Goal: Check status: Check status

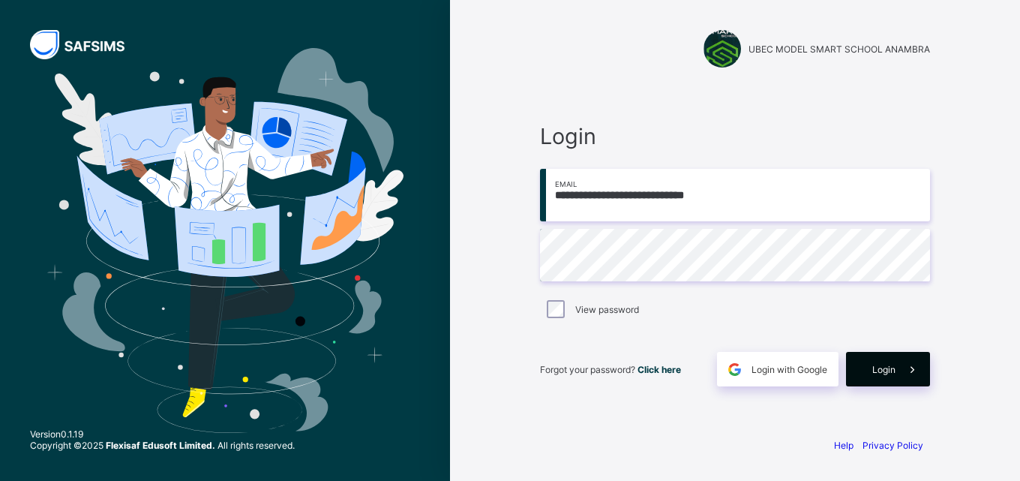
click at [898, 368] on span at bounding box center [913, 369] width 35 height 35
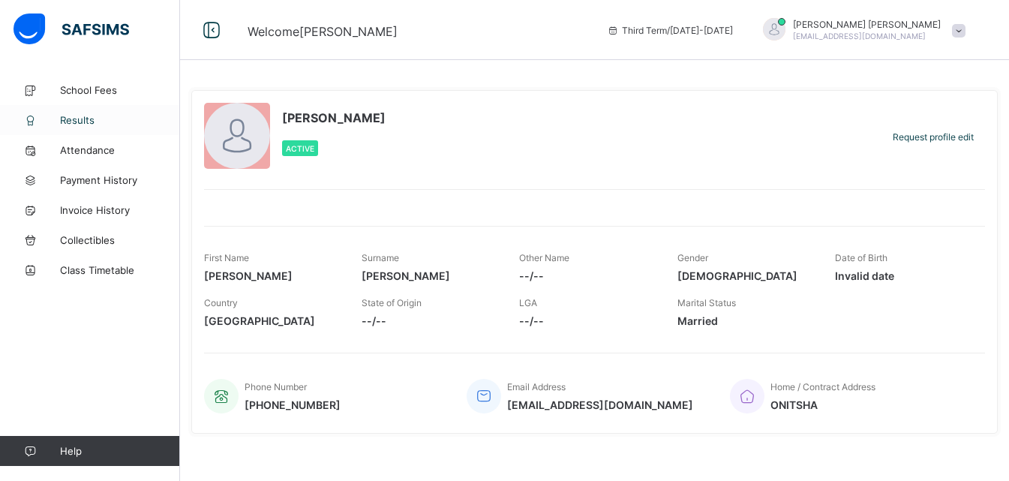
click at [83, 119] on span "Results" at bounding box center [120, 120] width 120 height 12
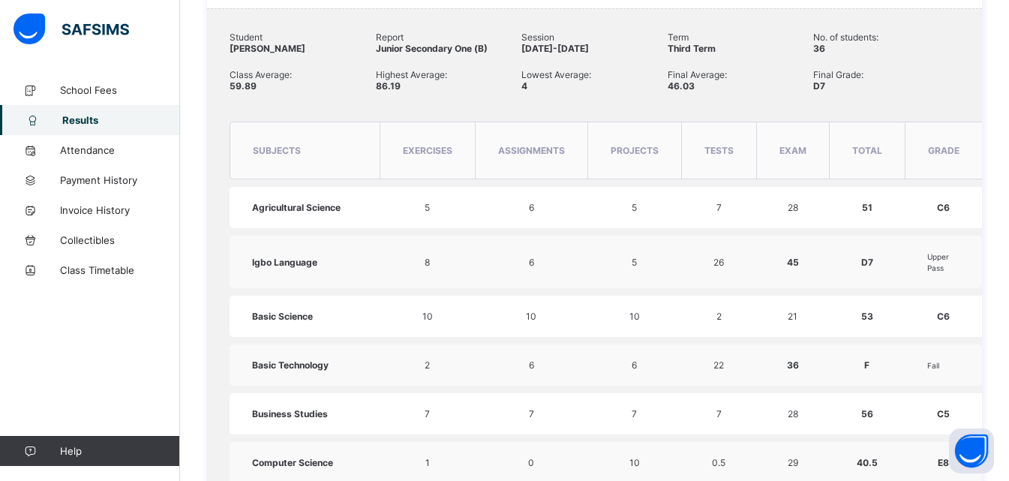
scroll to position [300, 0]
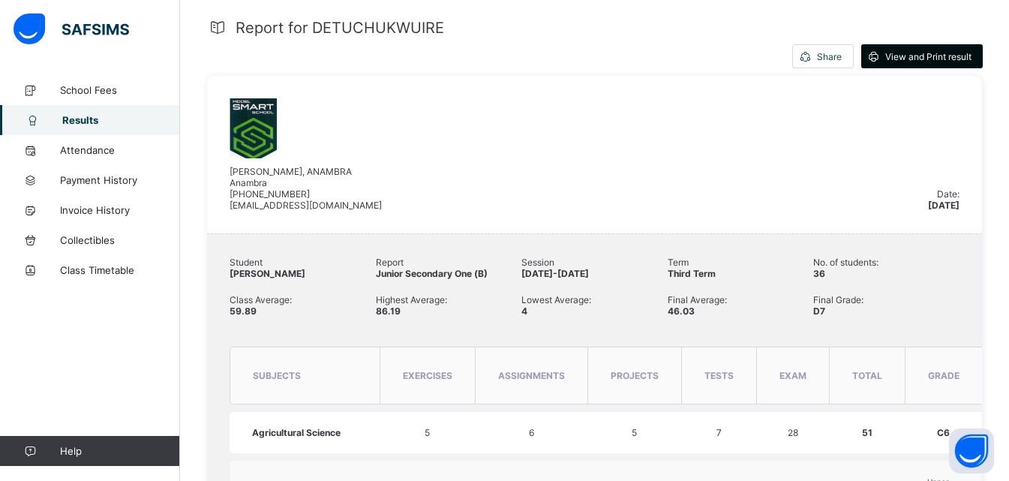
click at [941, 53] on span "View and Print result" at bounding box center [928, 56] width 86 height 11
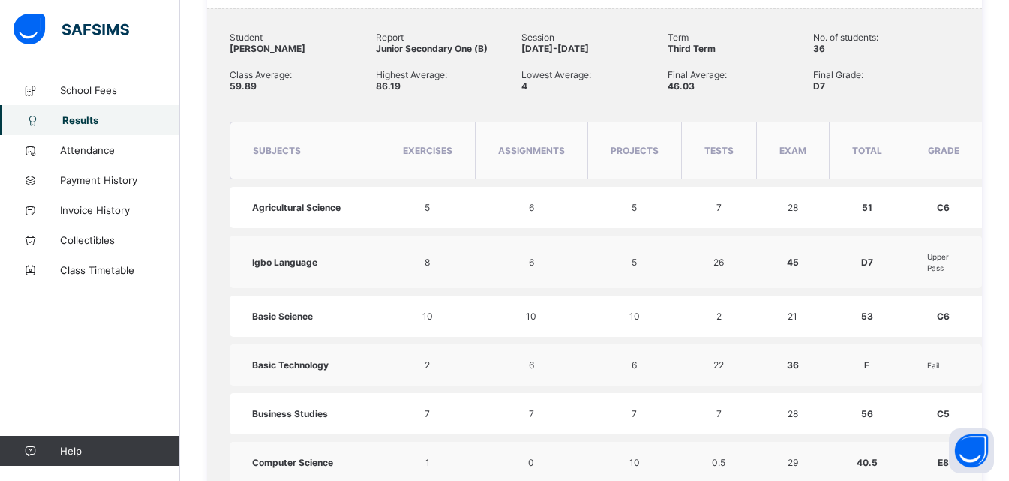
scroll to position [150, 0]
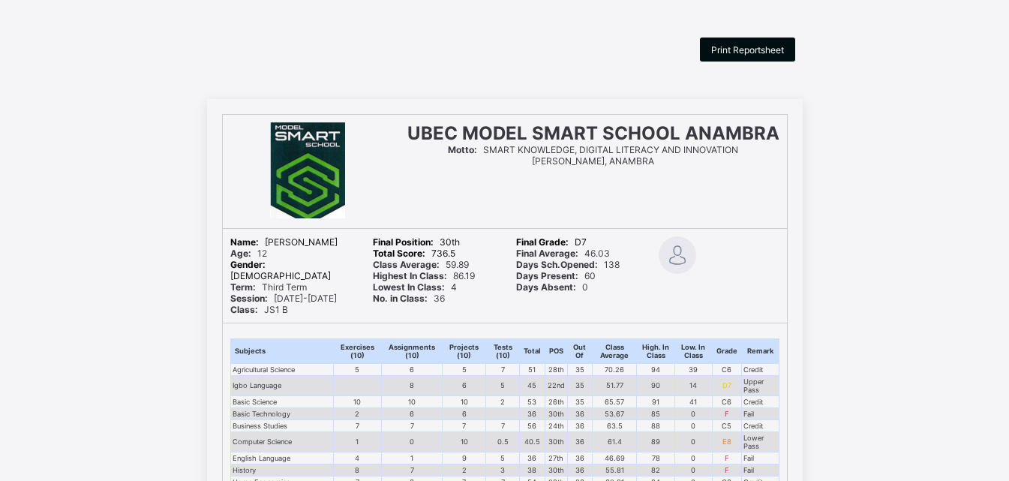
click at [759, 52] on span "Print Reportsheet" at bounding box center [747, 49] width 73 height 11
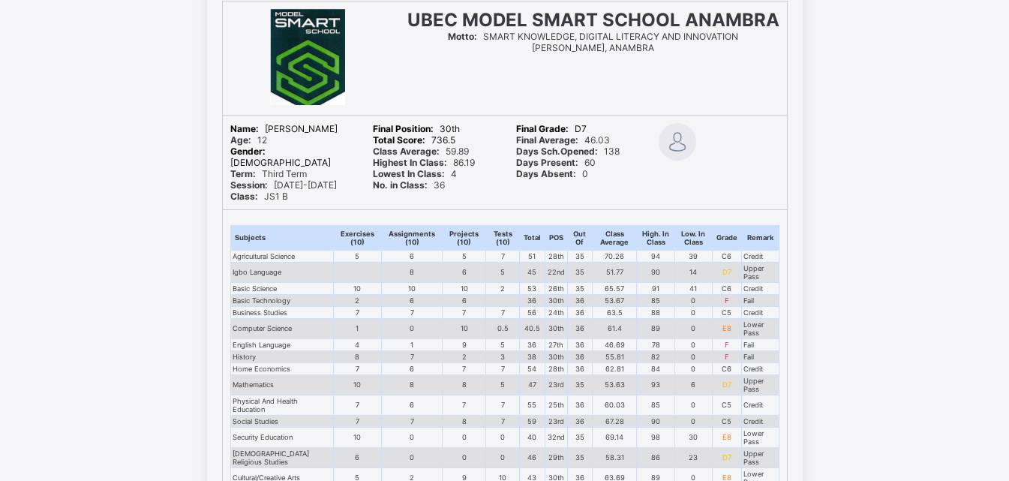
scroll to position [38, 0]
